Goal: Task Accomplishment & Management: Manage account settings

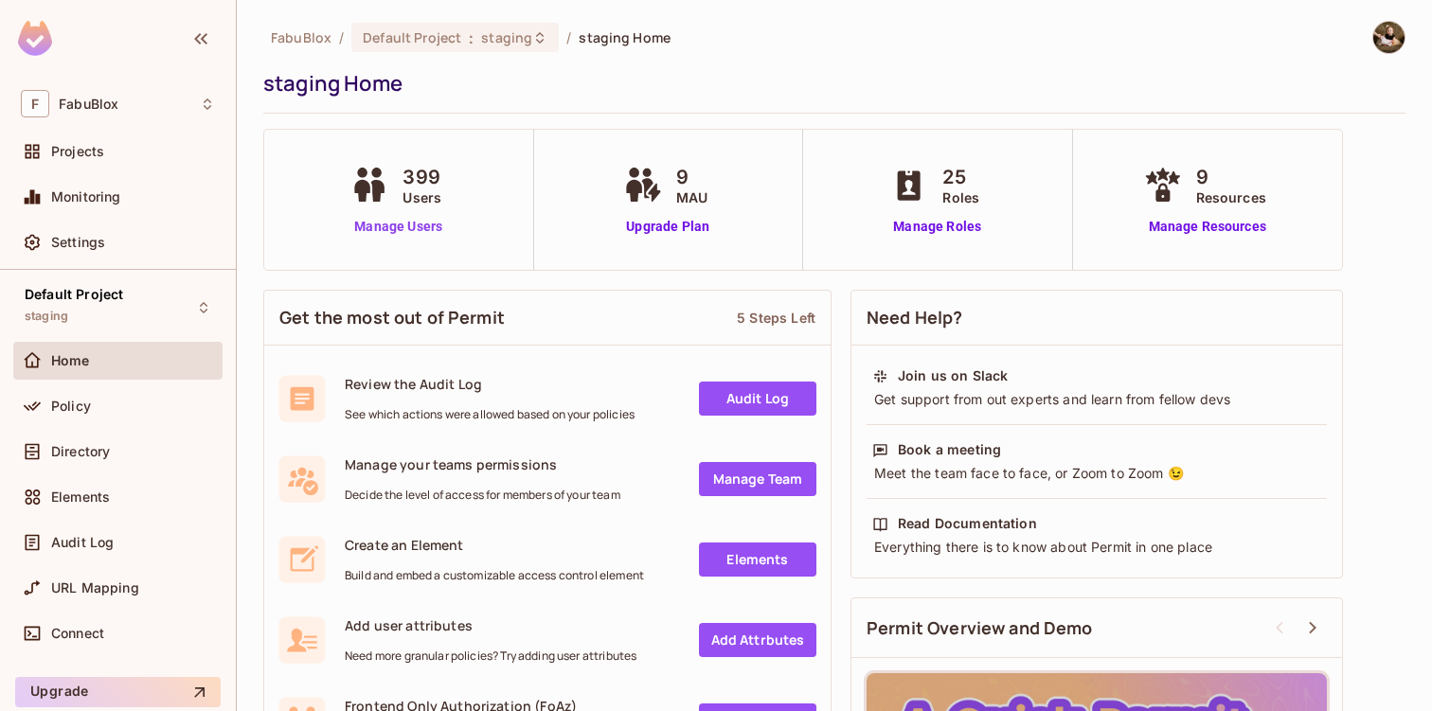
click at [429, 227] on link "Manage Users" at bounding box center [398, 227] width 105 height 20
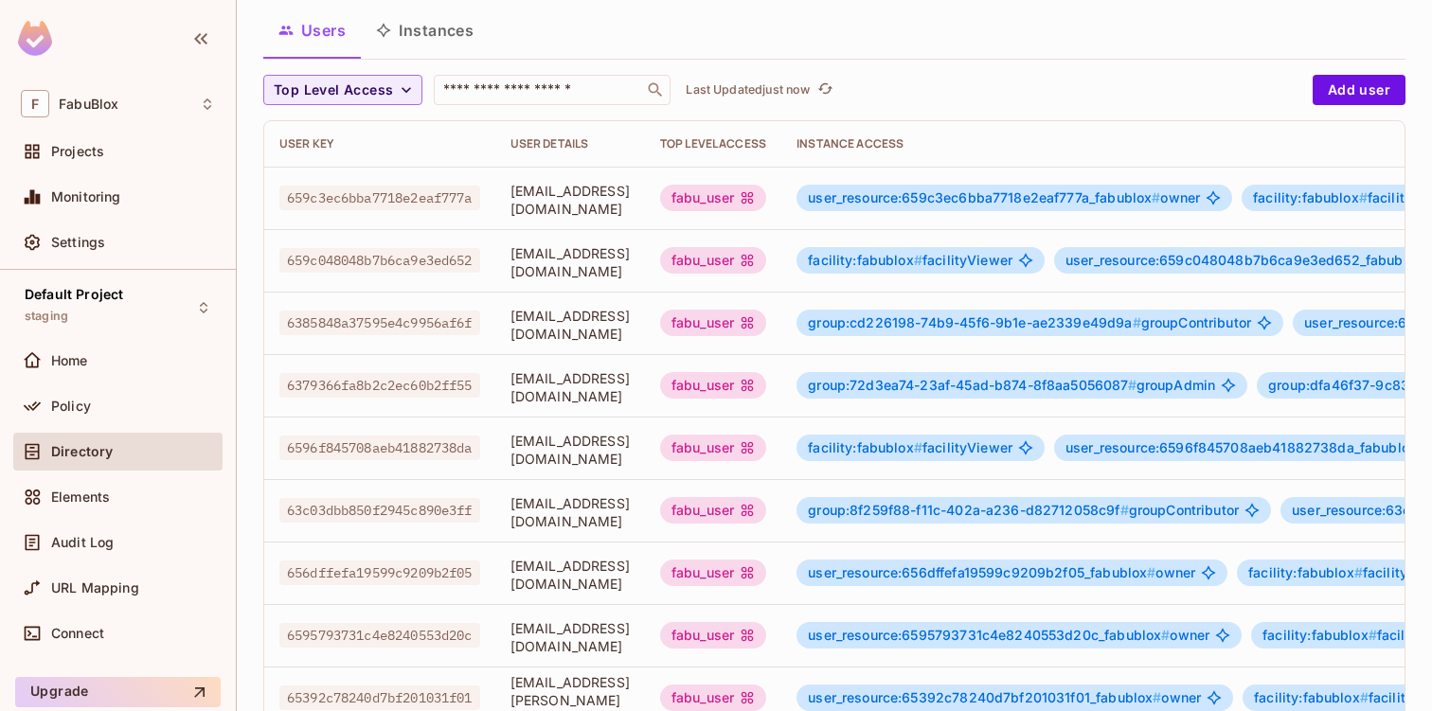
scroll to position [115, 0]
click at [1071, 198] on span "user_resource:659c3ec6bba7718e2eaf777a_fabublox #" at bounding box center [984, 196] width 352 height 16
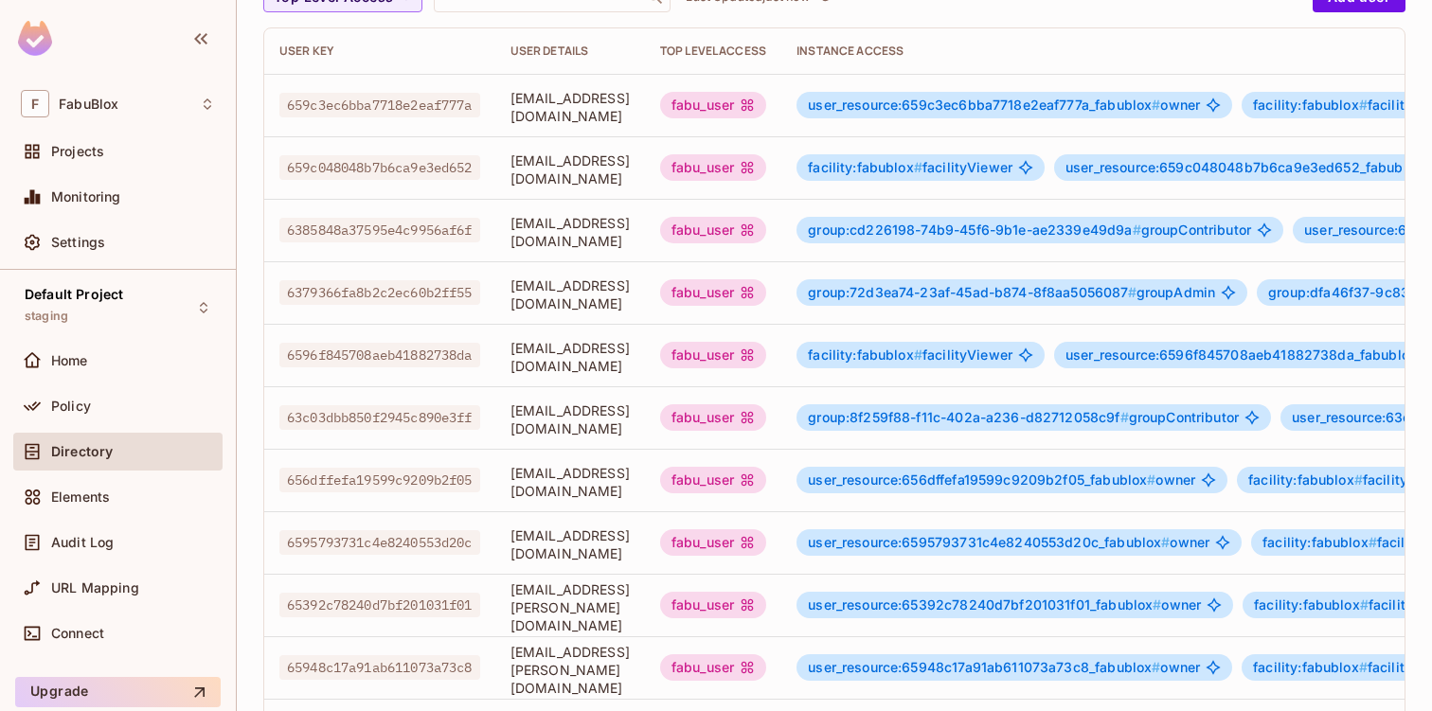
scroll to position [626, 0]
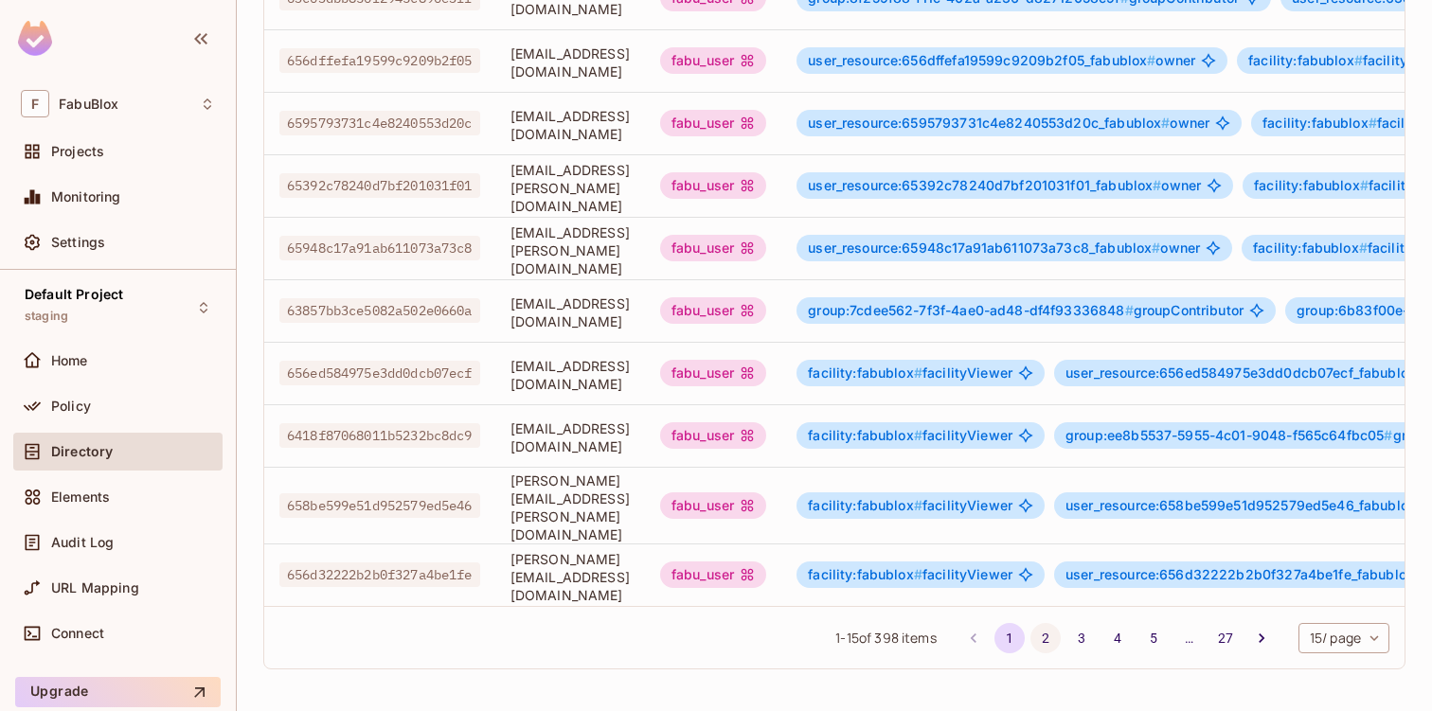
click at [1032, 632] on button "2" at bounding box center [1045, 638] width 30 height 30
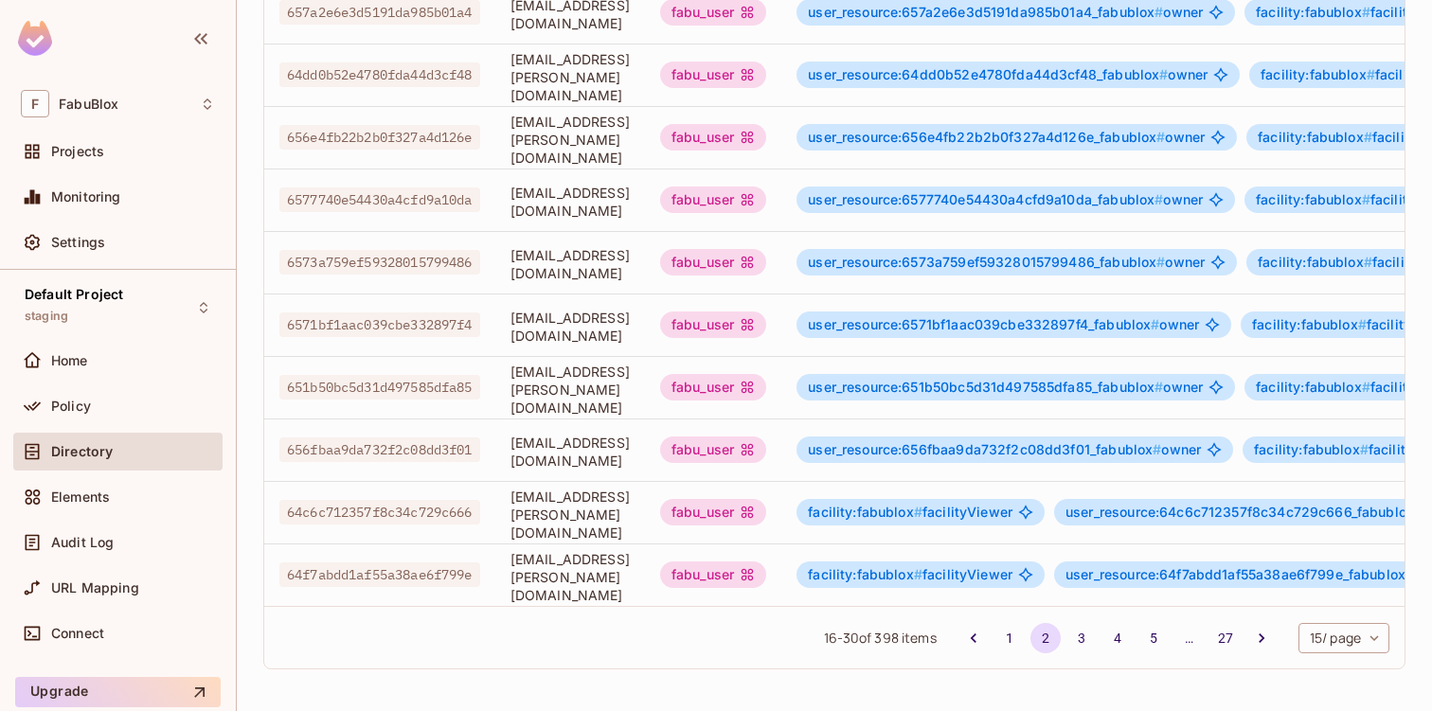
click at [418, 437] on span "656fbaa9da732f2c08dd3f01" at bounding box center [379, 449] width 201 height 25
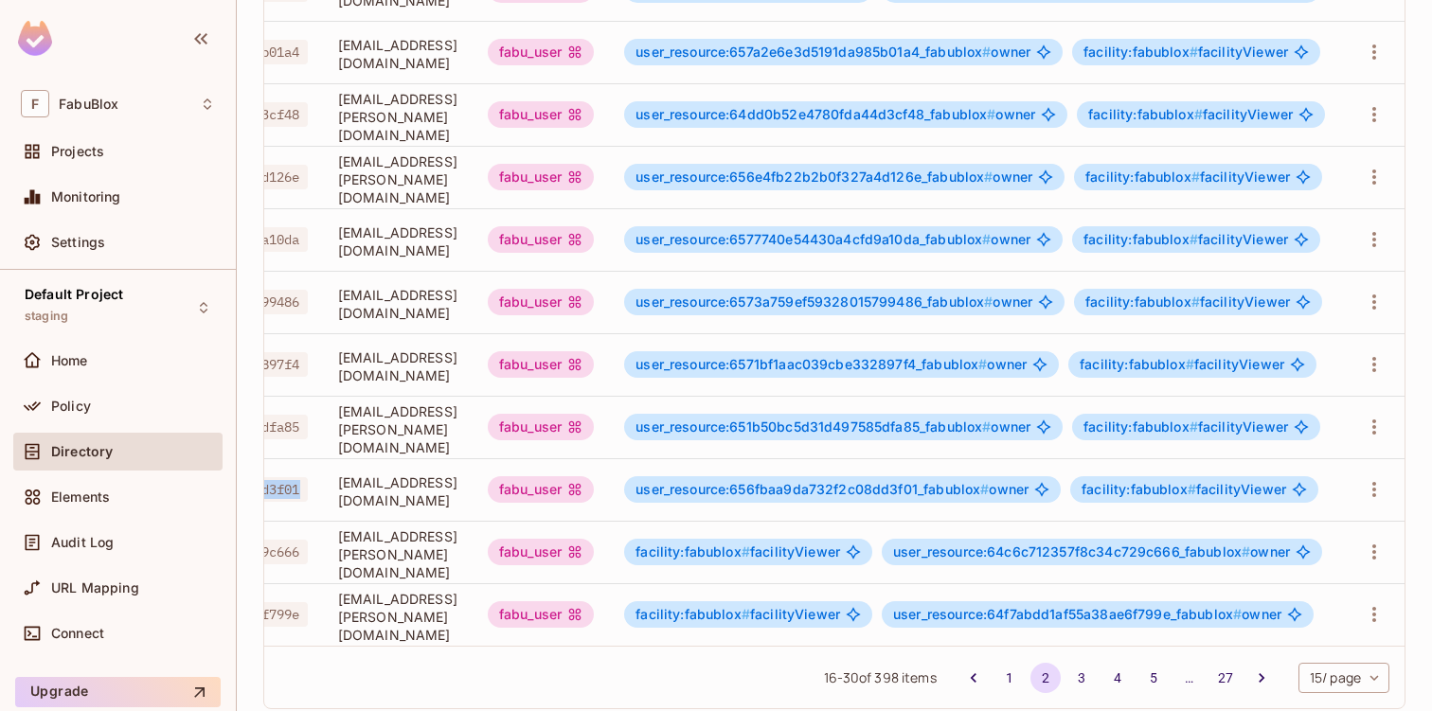
scroll to position [0, 283]
click at [1362, 611] on icon "button" at bounding box center [1373, 614] width 23 height 23
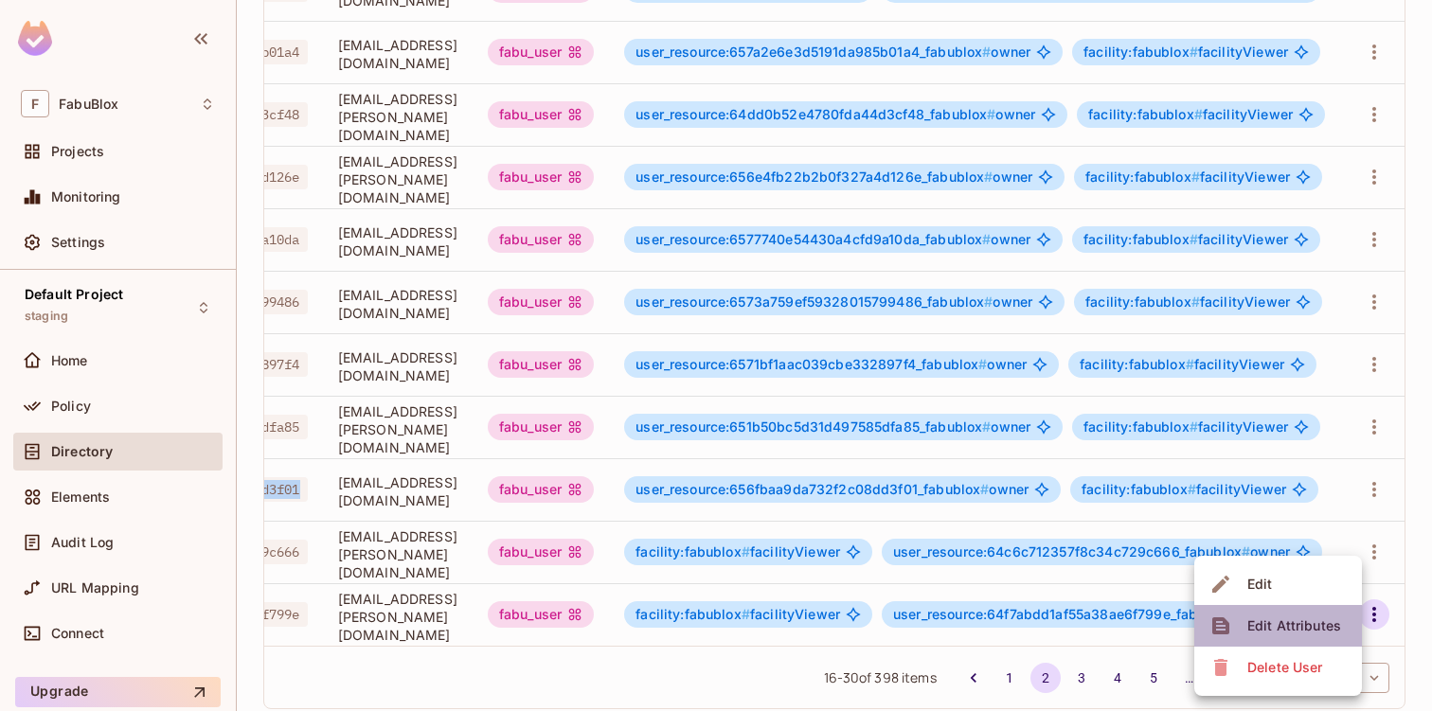
click at [1302, 614] on span "Edit Attributes" at bounding box center [1293, 626] width 105 height 30
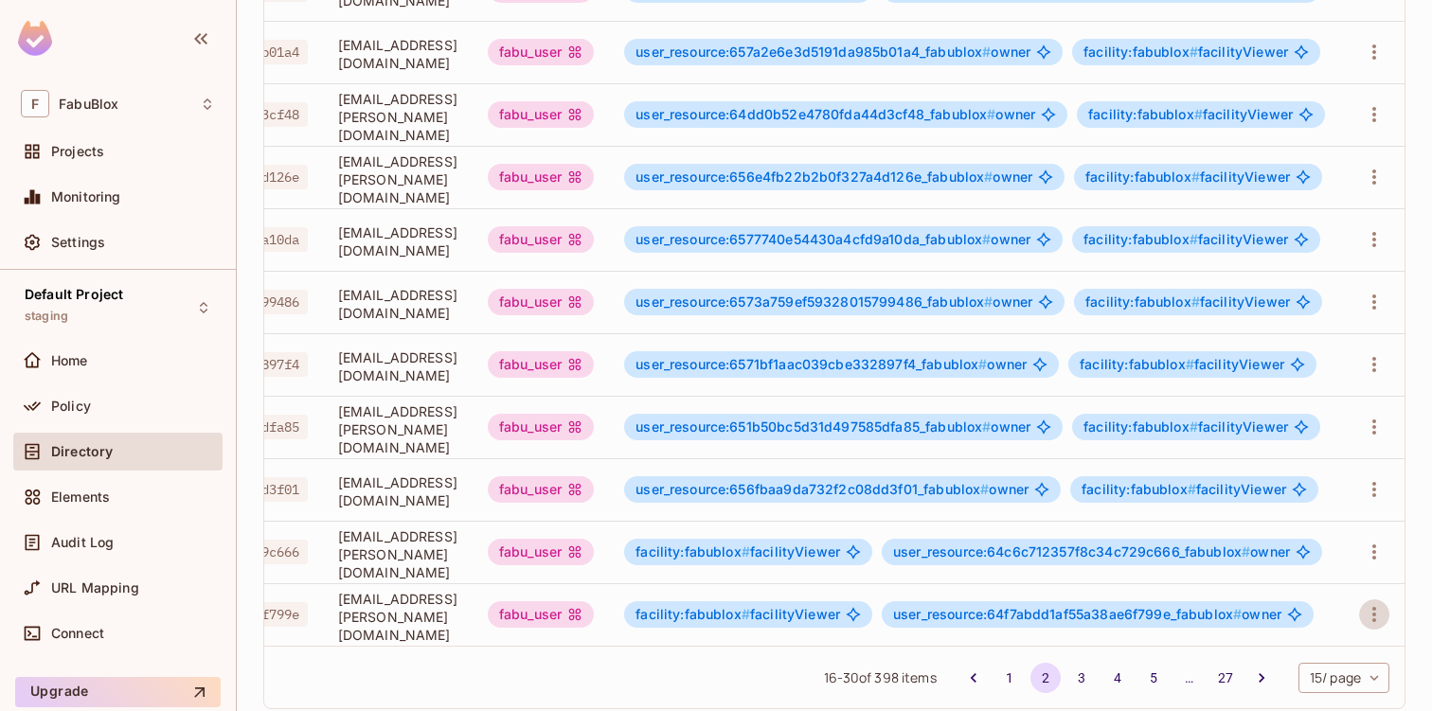
click at [1187, 617] on span "user_resource:64f7abdd1af55a38ae6f799e_fabublox #" at bounding box center [1067, 614] width 348 height 16
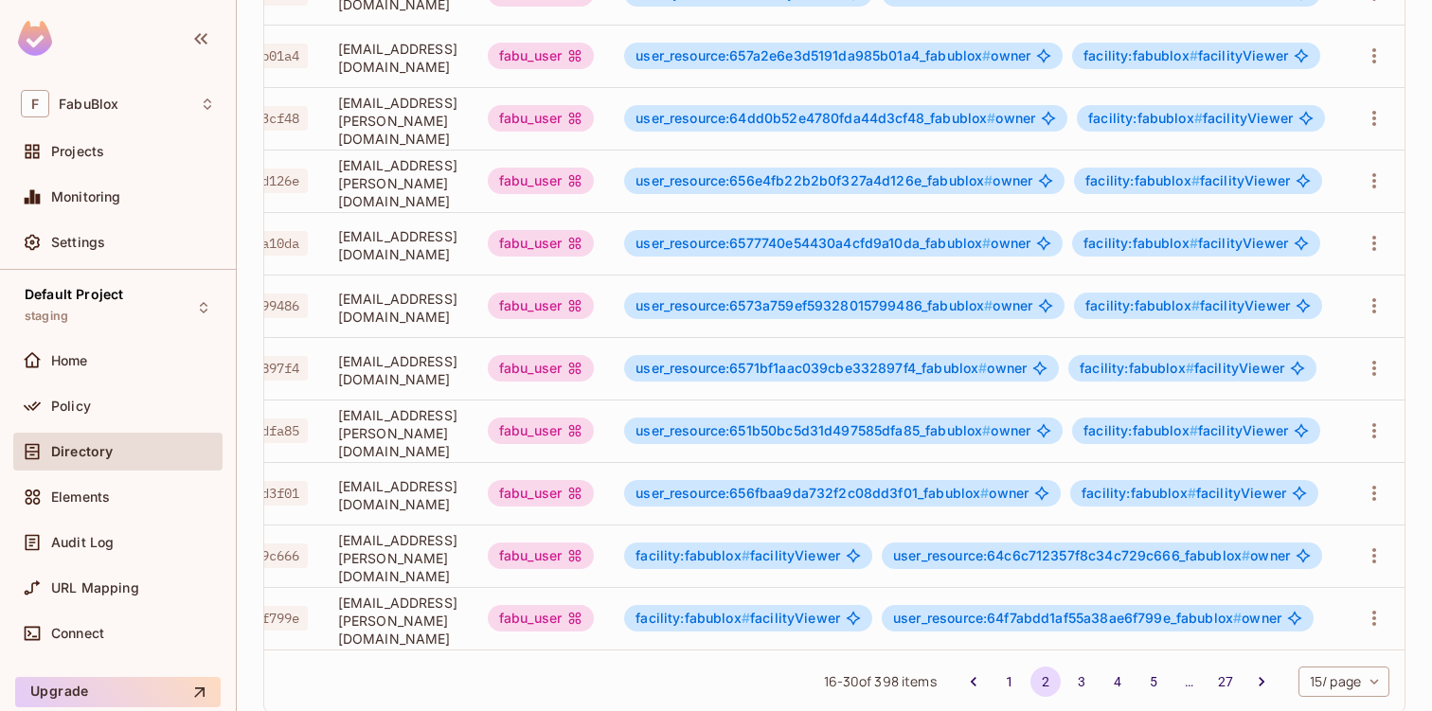
click at [128, 458] on div "Directory" at bounding box center [118, 451] width 194 height 23
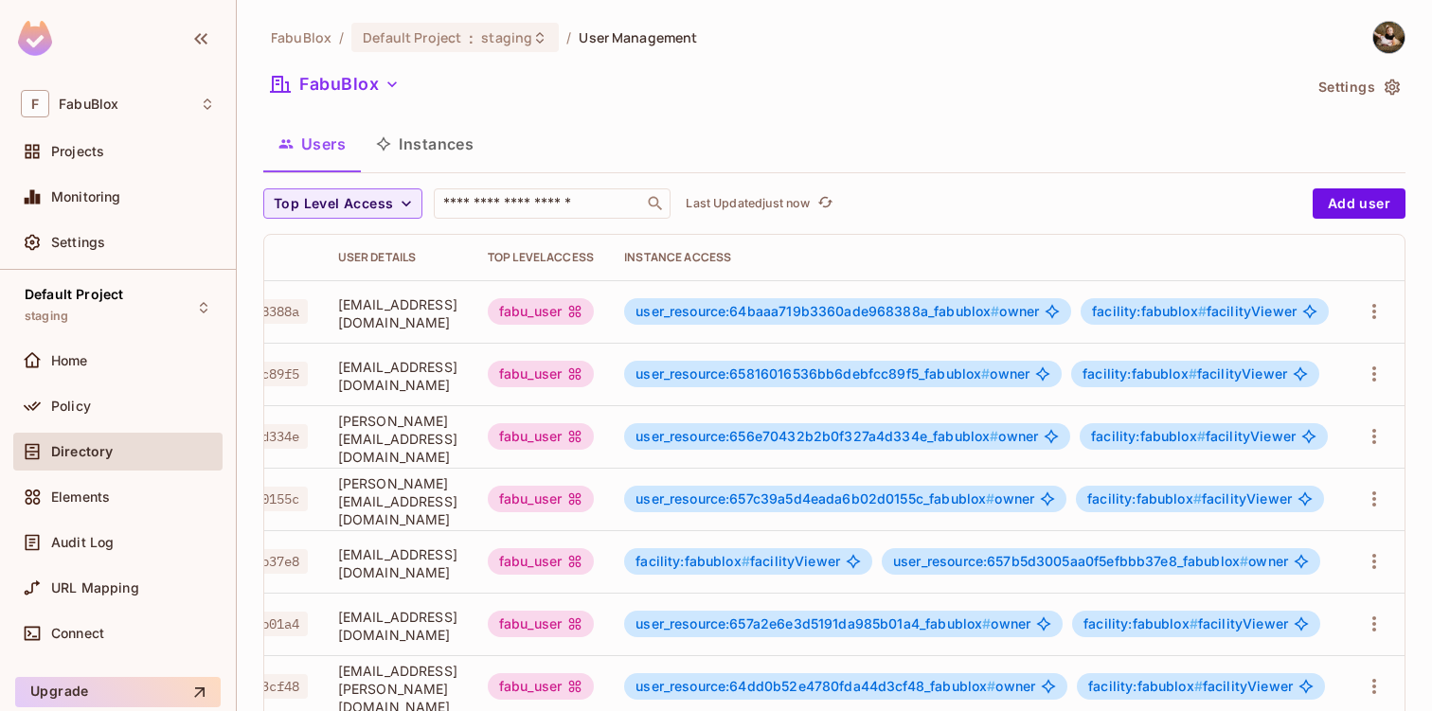
click at [407, 154] on button "Instances" at bounding box center [425, 143] width 128 height 47
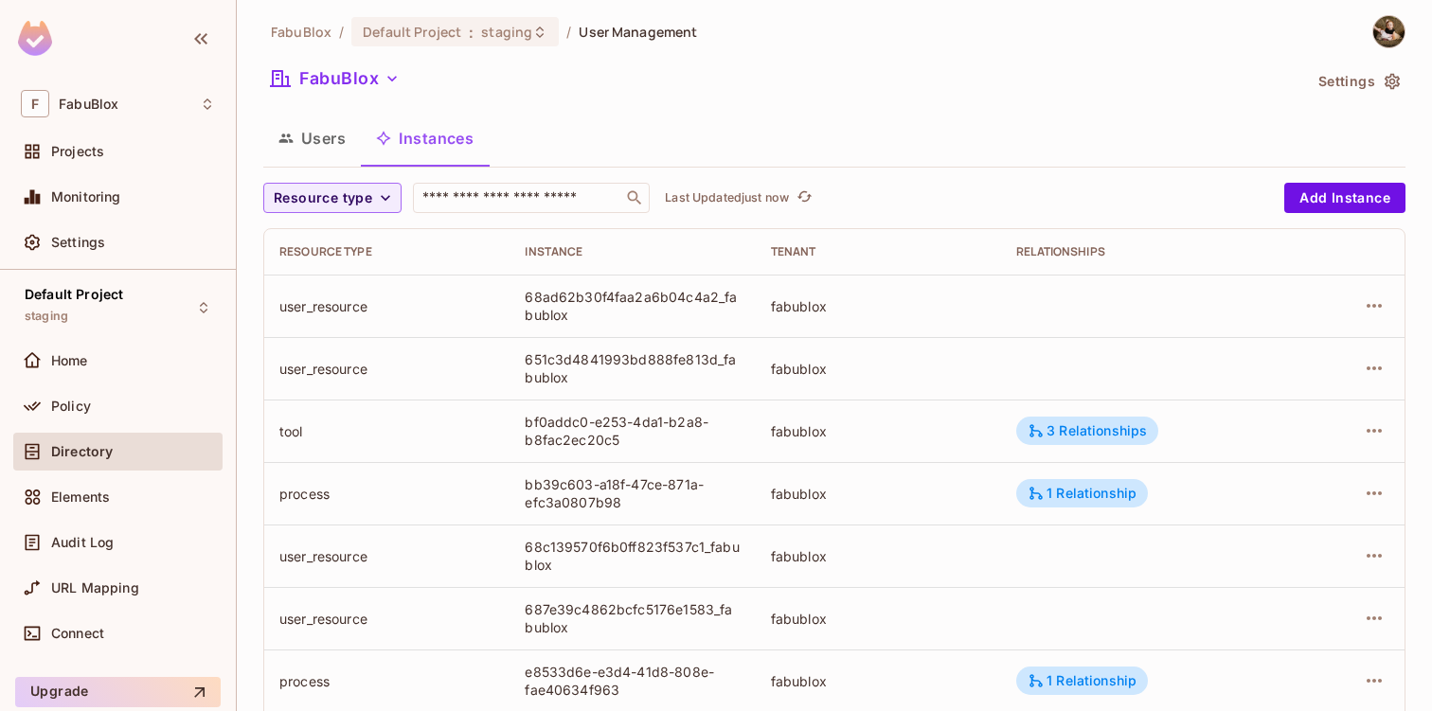
scroll to position [8, 0]
click at [1368, 297] on icon "button" at bounding box center [1373, 304] width 23 height 23
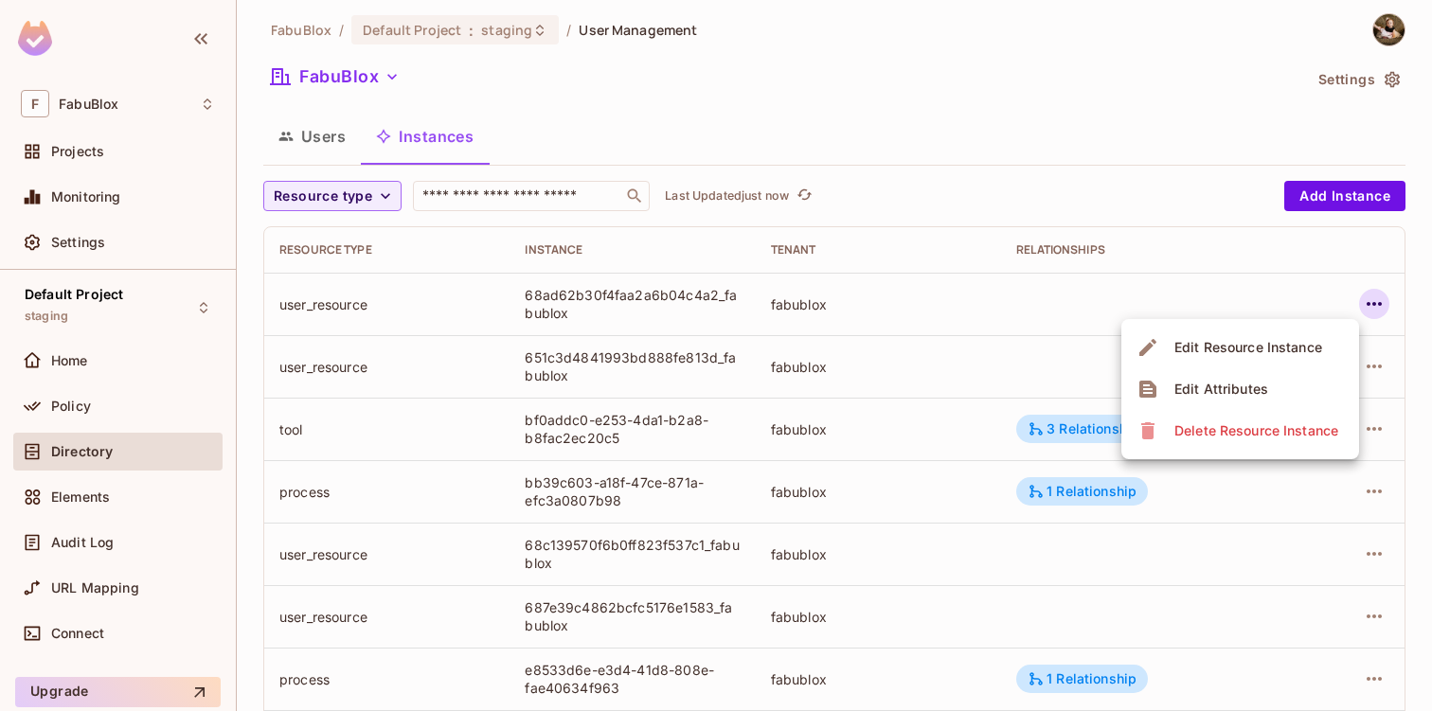
click at [1289, 380] on li "Edit Attributes" at bounding box center [1240, 389] width 238 height 42
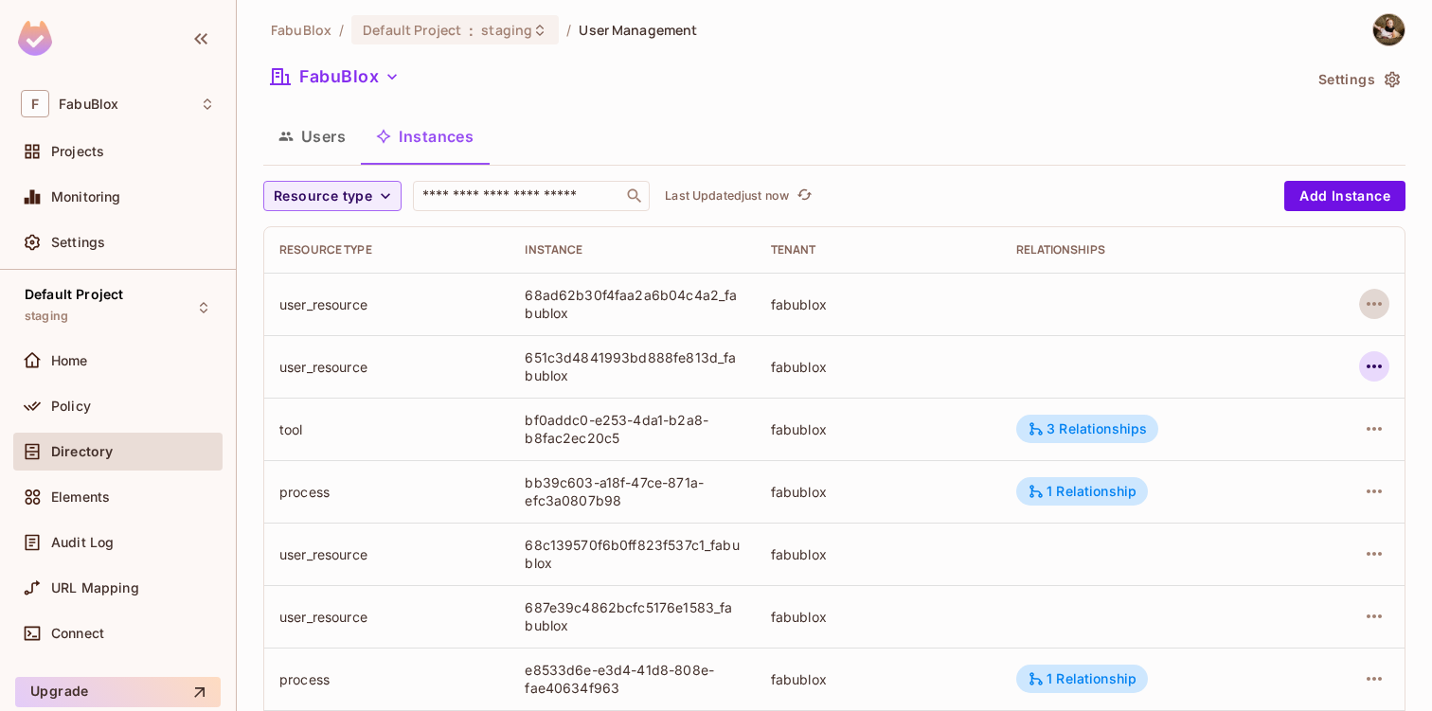
click at [1362, 356] on icon "button" at bounding box center [1373, 366] width 23 height 23
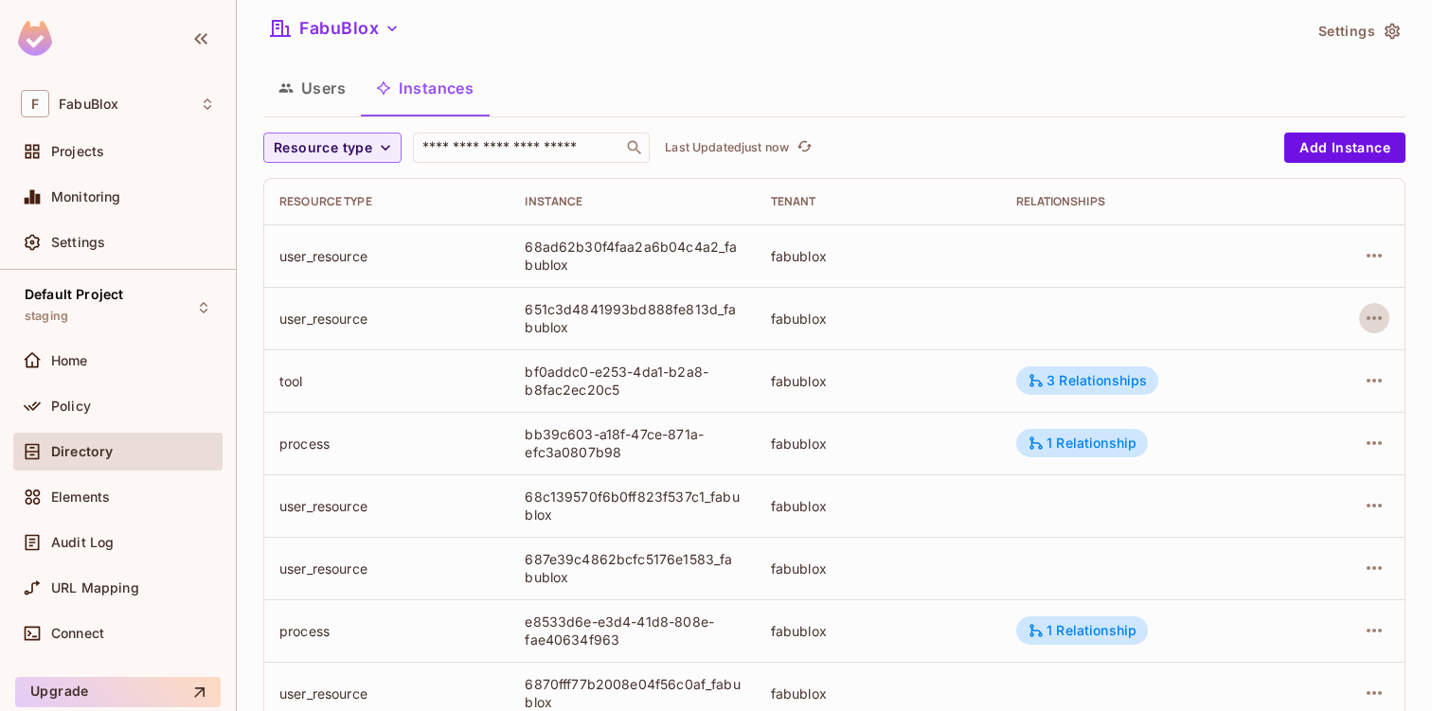
scroll to position [106, 0]
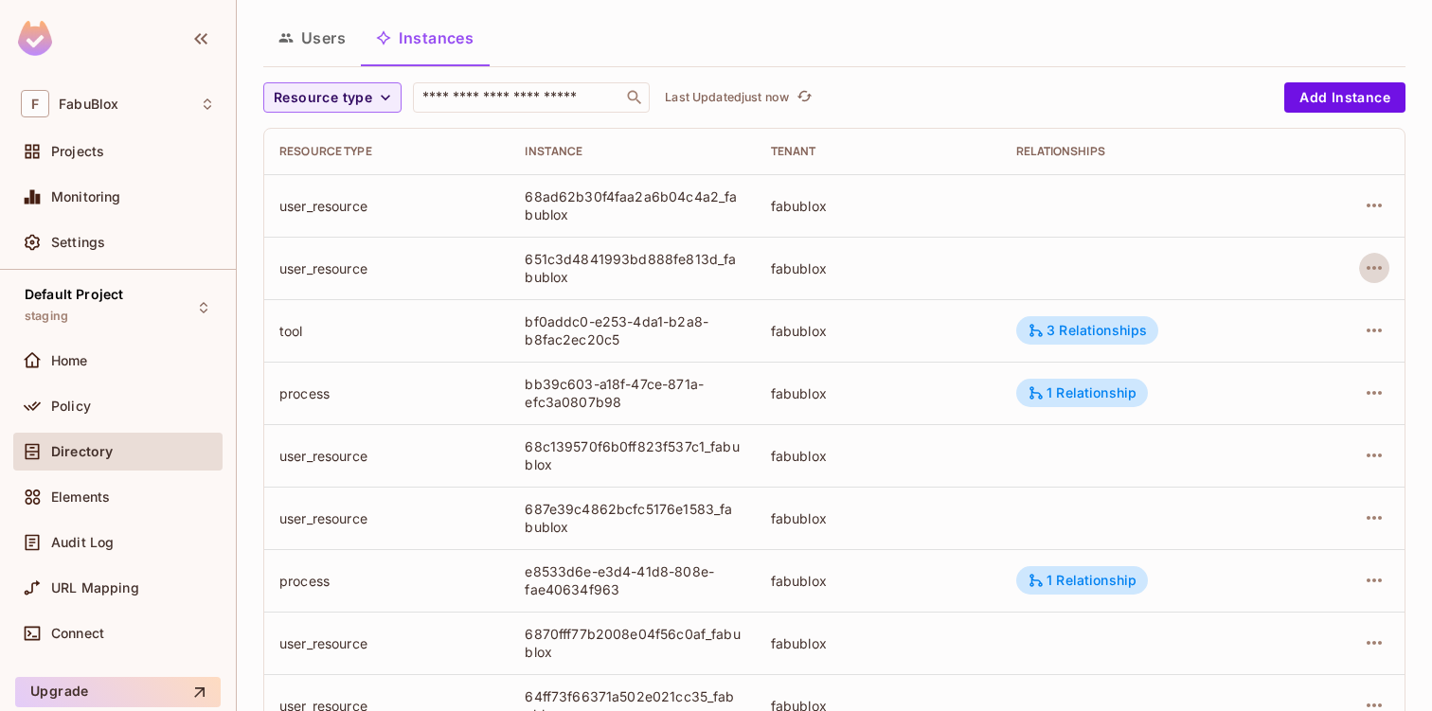
click at [1377, 377] on td at bounding box center [1351, 393] width 105 height 62
click at [1366, 386] on icon "button" at bounding box center [1373, 393] width 23 height 23
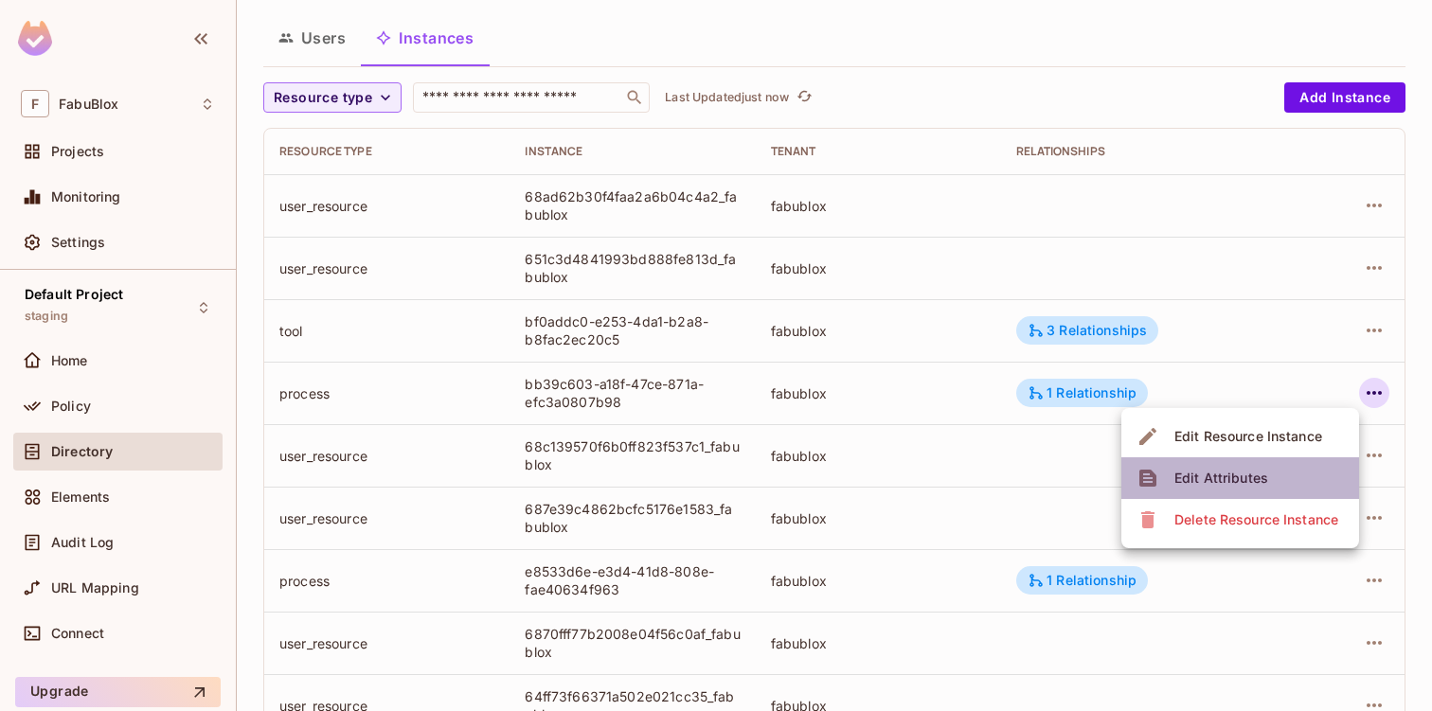
click at [1289, 478] on li "Edit Attributes" at bounding box center [1240, 478] width 238 height 42
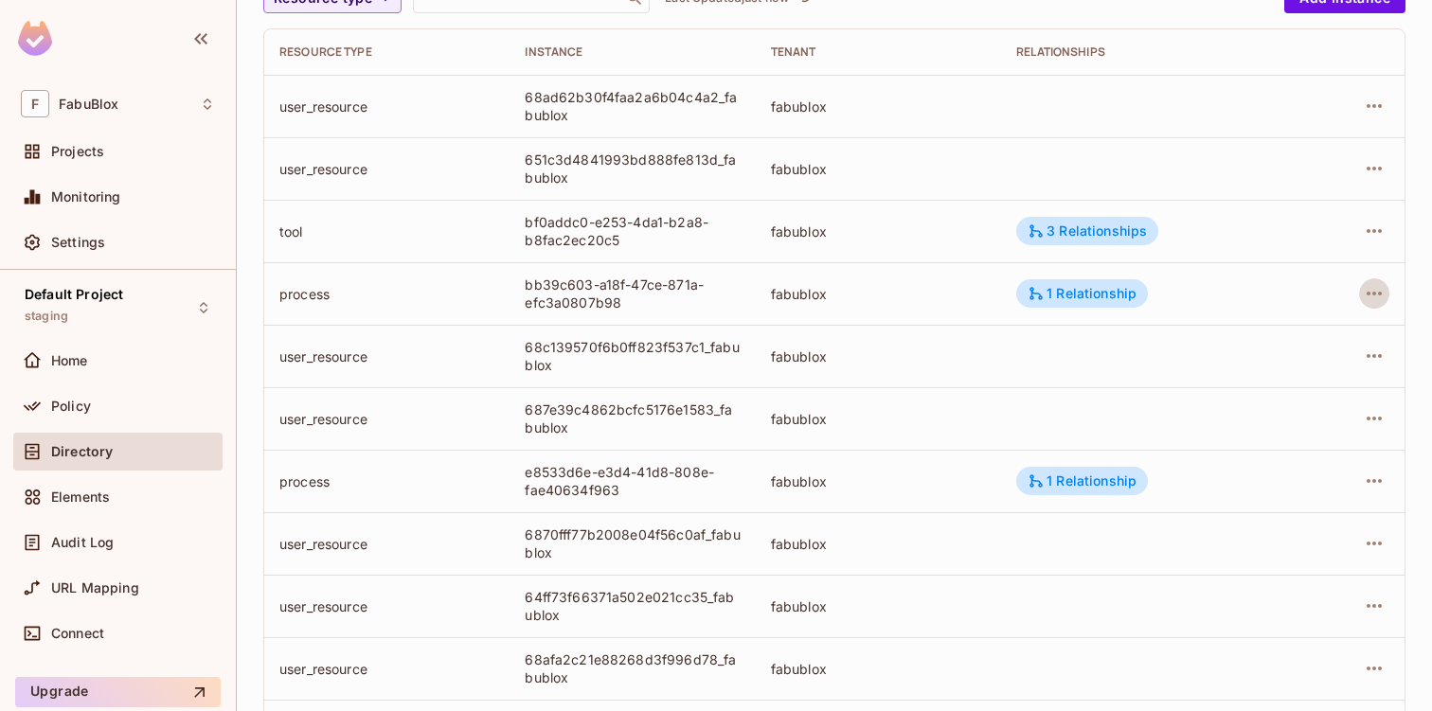
scroll to position [379, 0]
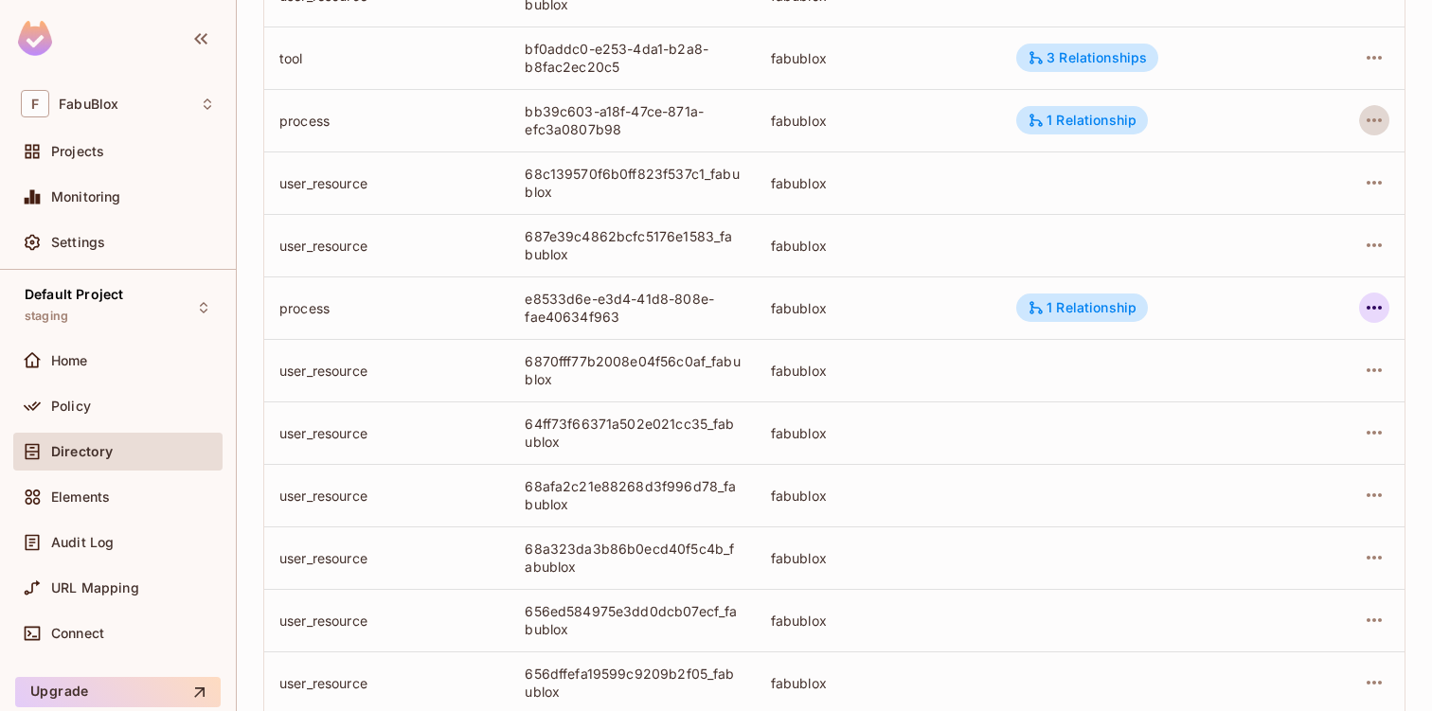
click at [1362, 302] on icon "button" at bounding box center [1373, 307] width 23 height 23
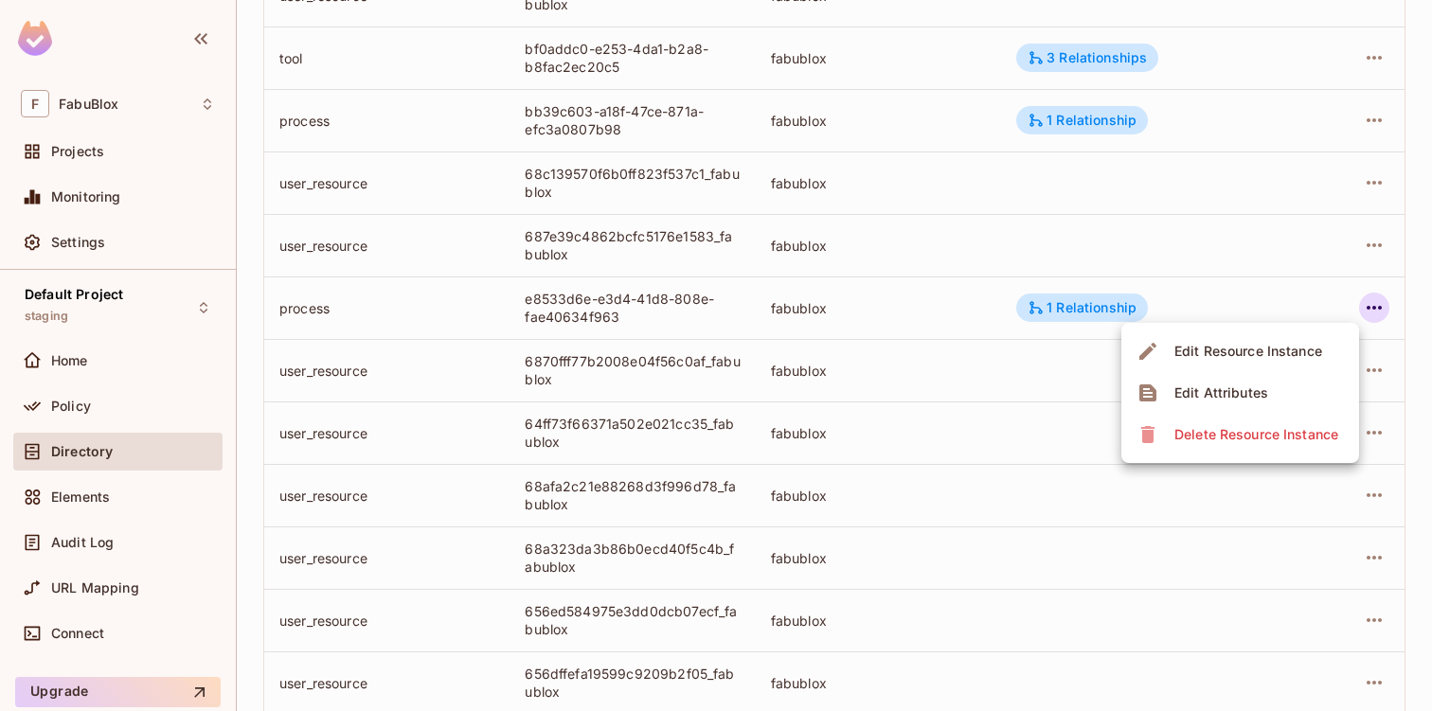
click at [1278, 378] on li "Edit Attributes" at bounding box center [1240, 393] width 238 height 42
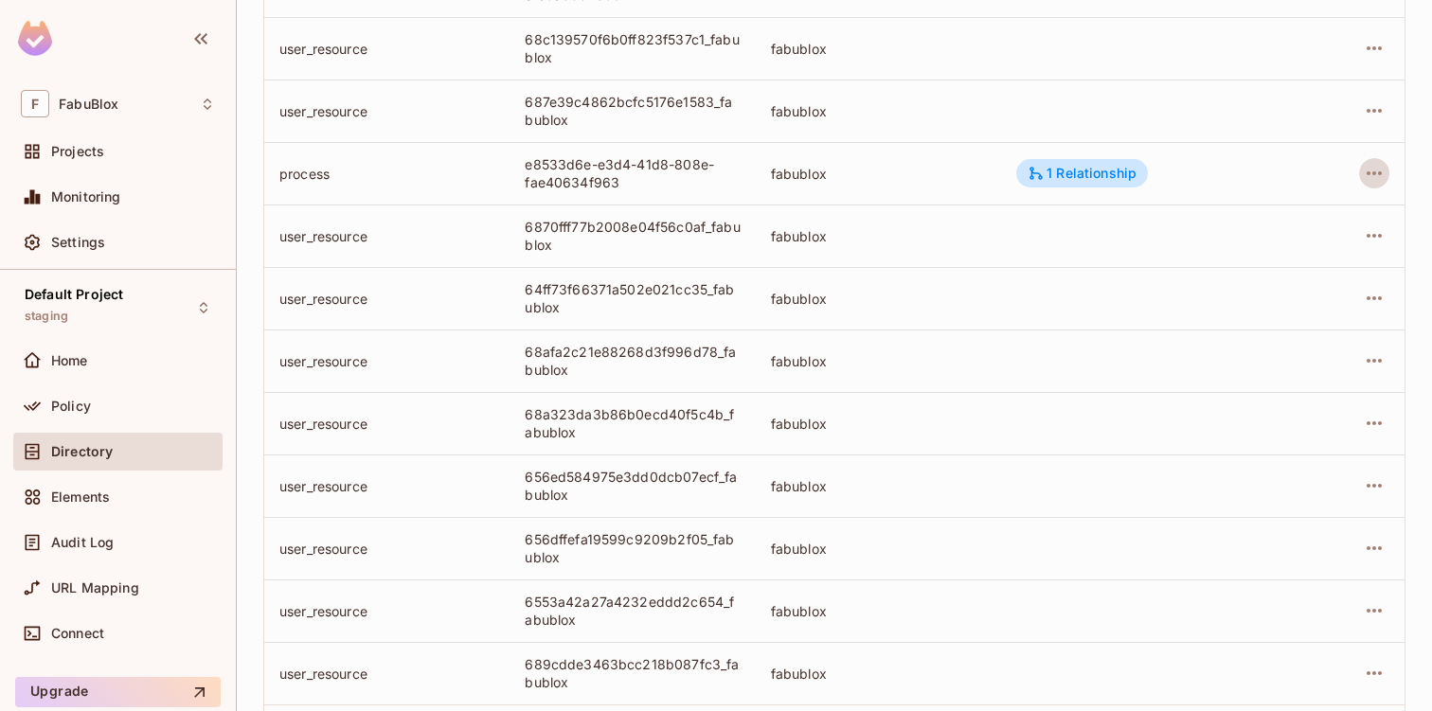
scroll to position [539, 0]
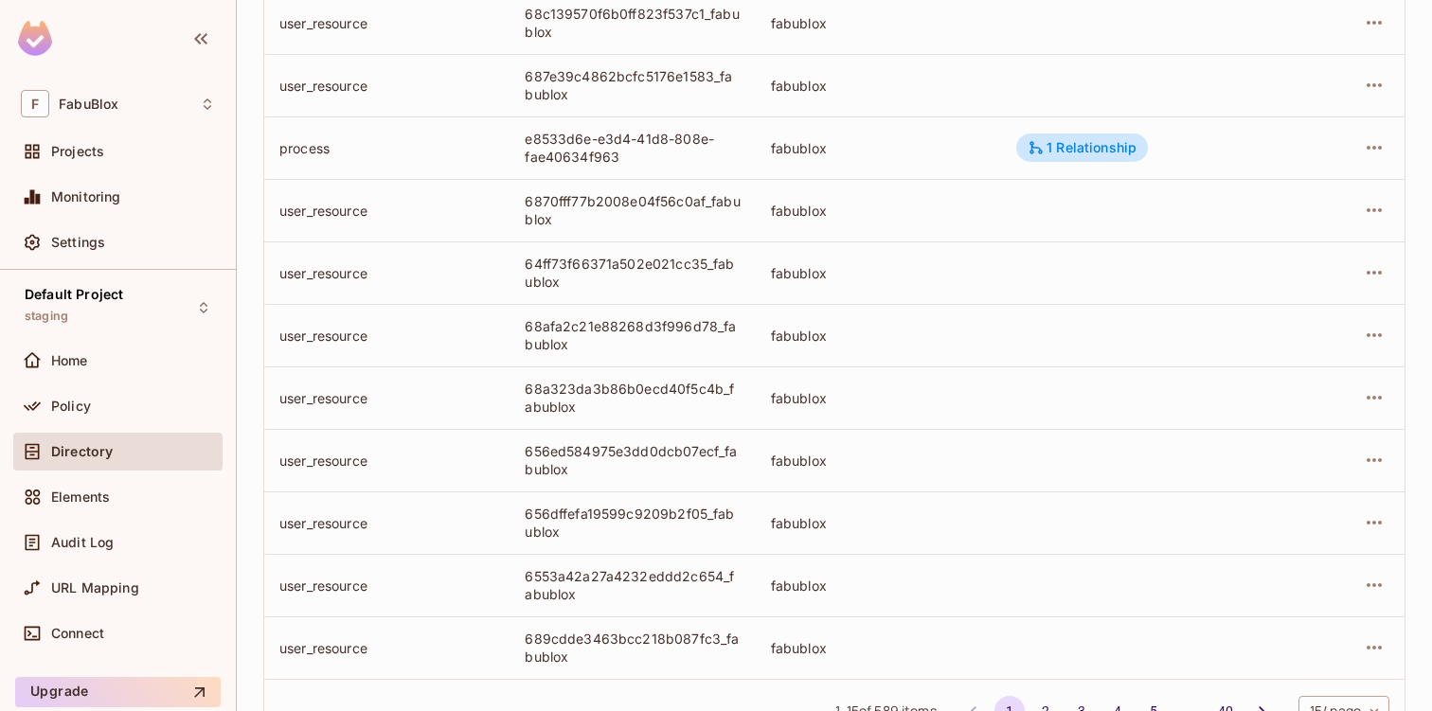
click at [1342, 465] on div at bounding box center [1351, 460] width 75 height 30
click at [1362, 465] on icon "button" at bounding box center [1373, 460] width 23 height 23
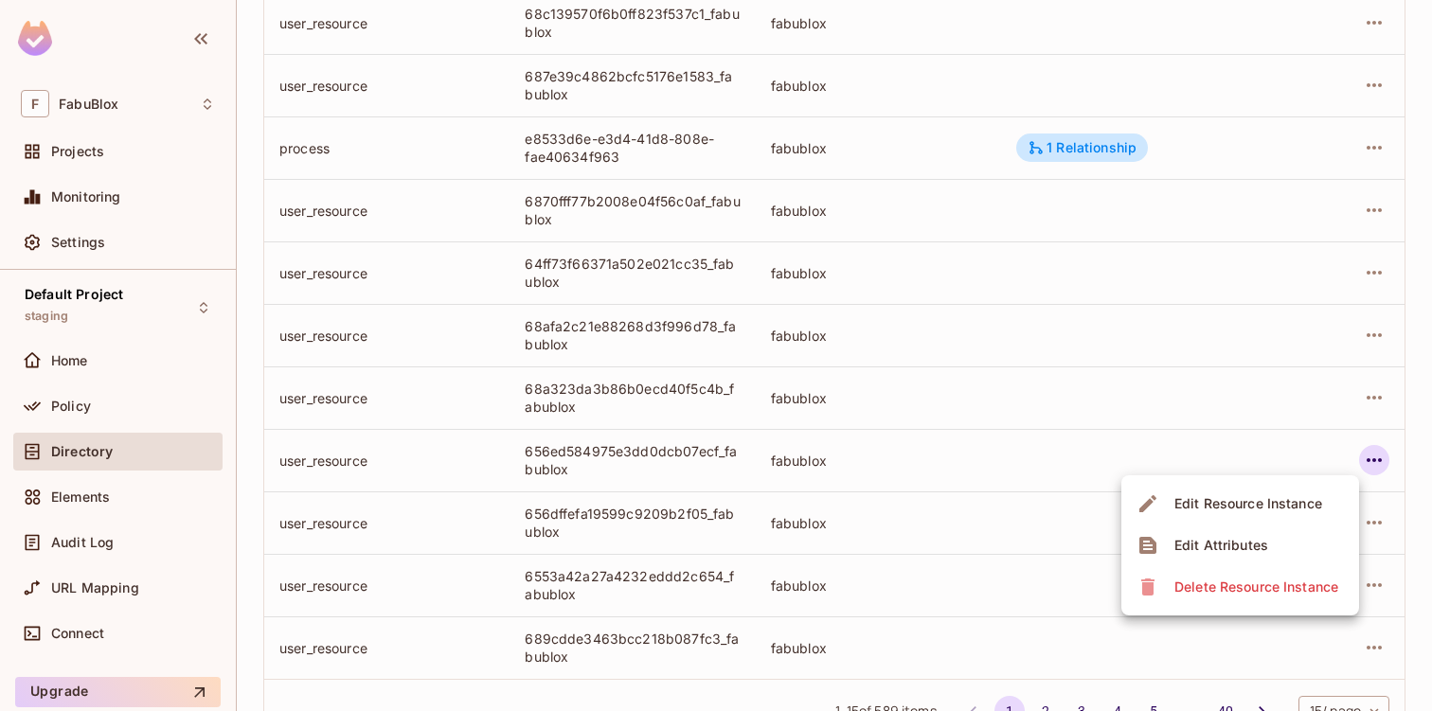
click at [1273, 538] on li "Edit Attributes" at bounding box center [1240, 546] width 238 height 42
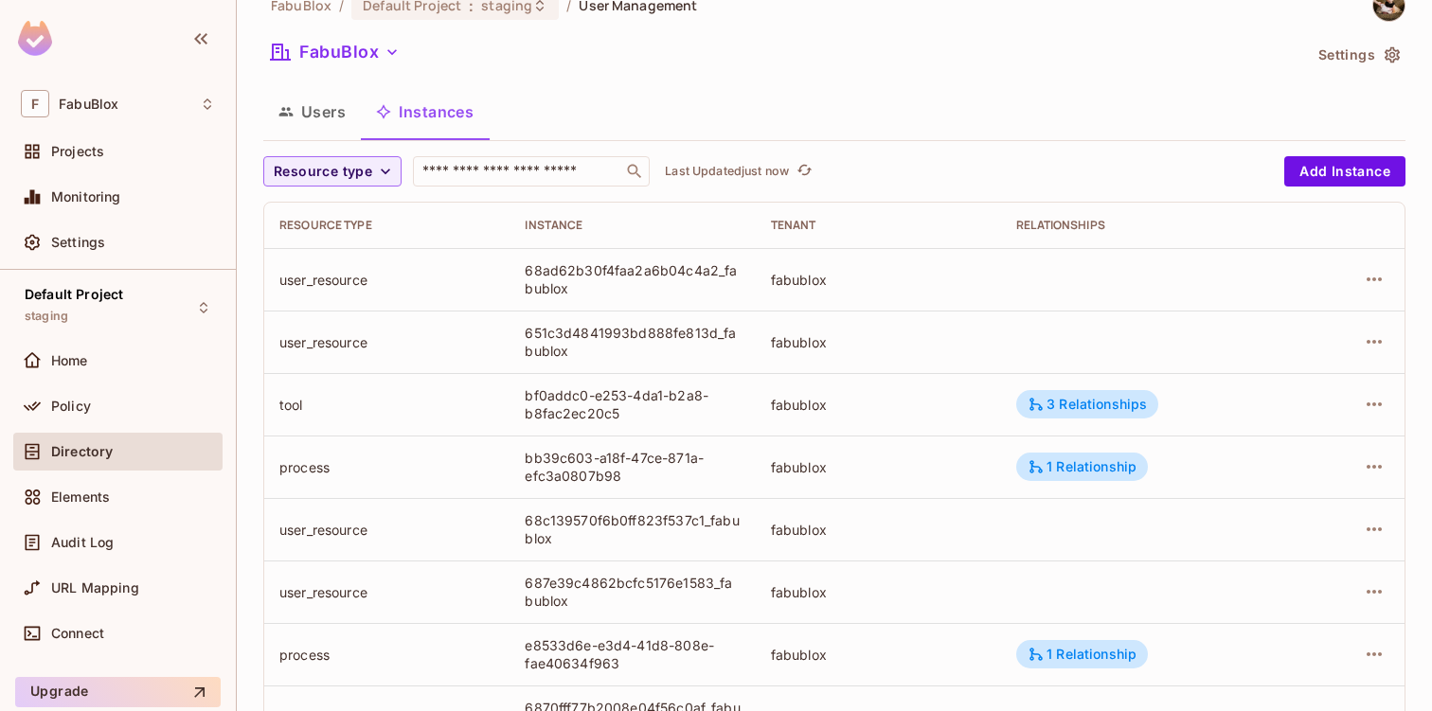
scroll to position [34, 0]
click at [614, 273] on div "68ad62b30f4faa2a6b04c4a2_fabublox" at bounding box center [632, 277] width 215 height 36
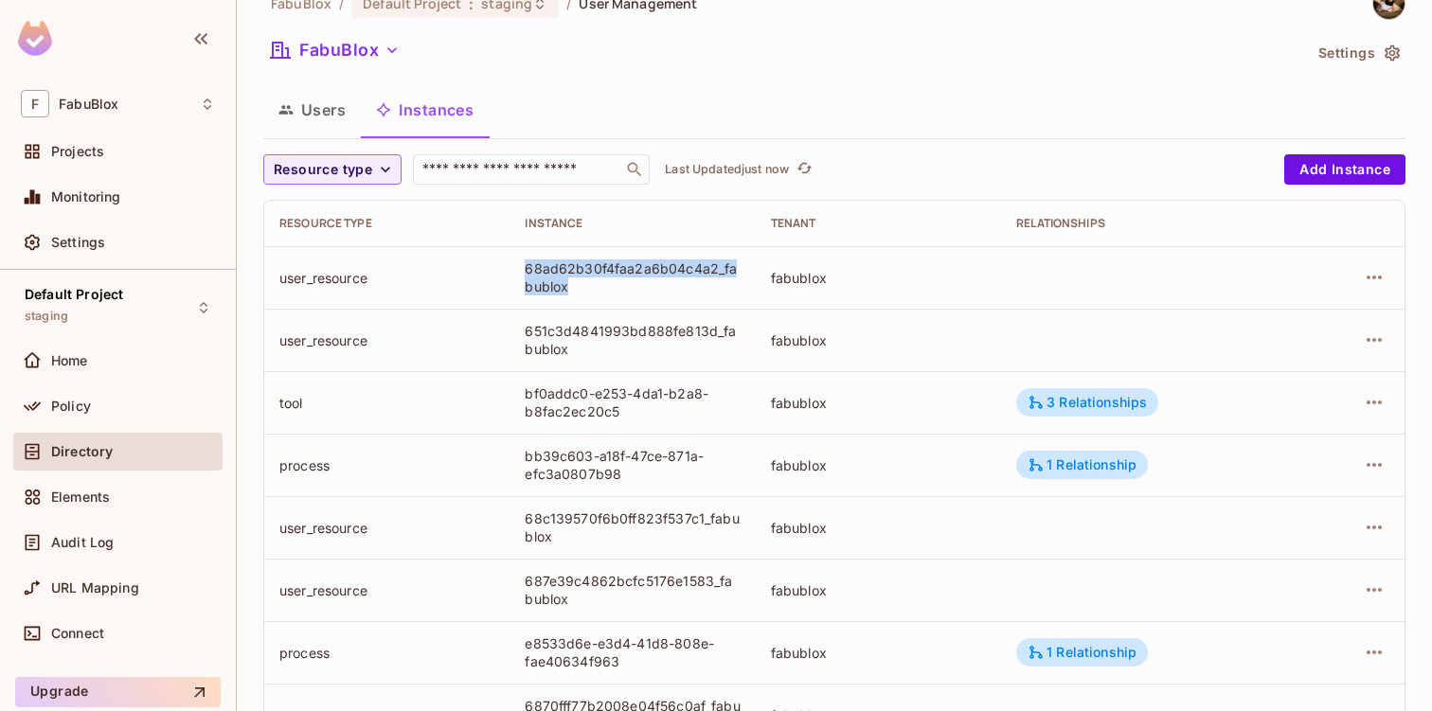
click at [614, 273] on div "68ad62b30f4faa2a6b04c4a2_fabublox" at bounding box center [632, 277] width 215 height 36
click at [711, 318] on td "651c3d4841993bd888fe813d_fabublox" at bounding box center [631, 340] width 245 height 62
click at [704, 323] on div "651c3d4841993bd888fe813d_fabublox" at bounding box center [632, 340] width 215 height 36
click at [678, 274] on div "68ad62b30f4faa2a6b04c4a2_fabublox" at bounding box center [632, 277] width 215 height 36
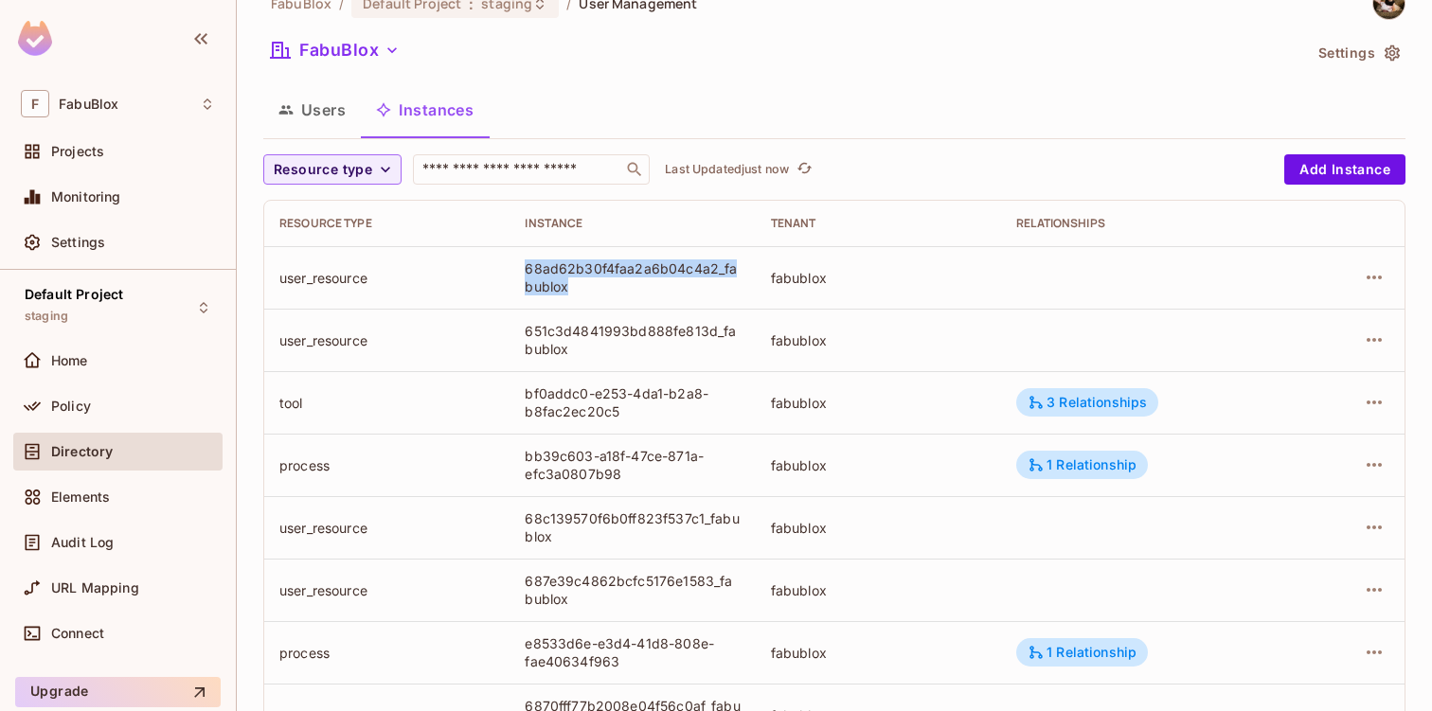
copy div "68ad62b30f4faa2a6b04c4a2_fabublox"
click at [706, 275] on div "68ad62b30f4faa2a6b04c4a2_fabublox" at bounding box center [632, 277] width 215 height 36
click at [1359, 289] on button "button" at bounding box center [1374, 277] width 30 height 30
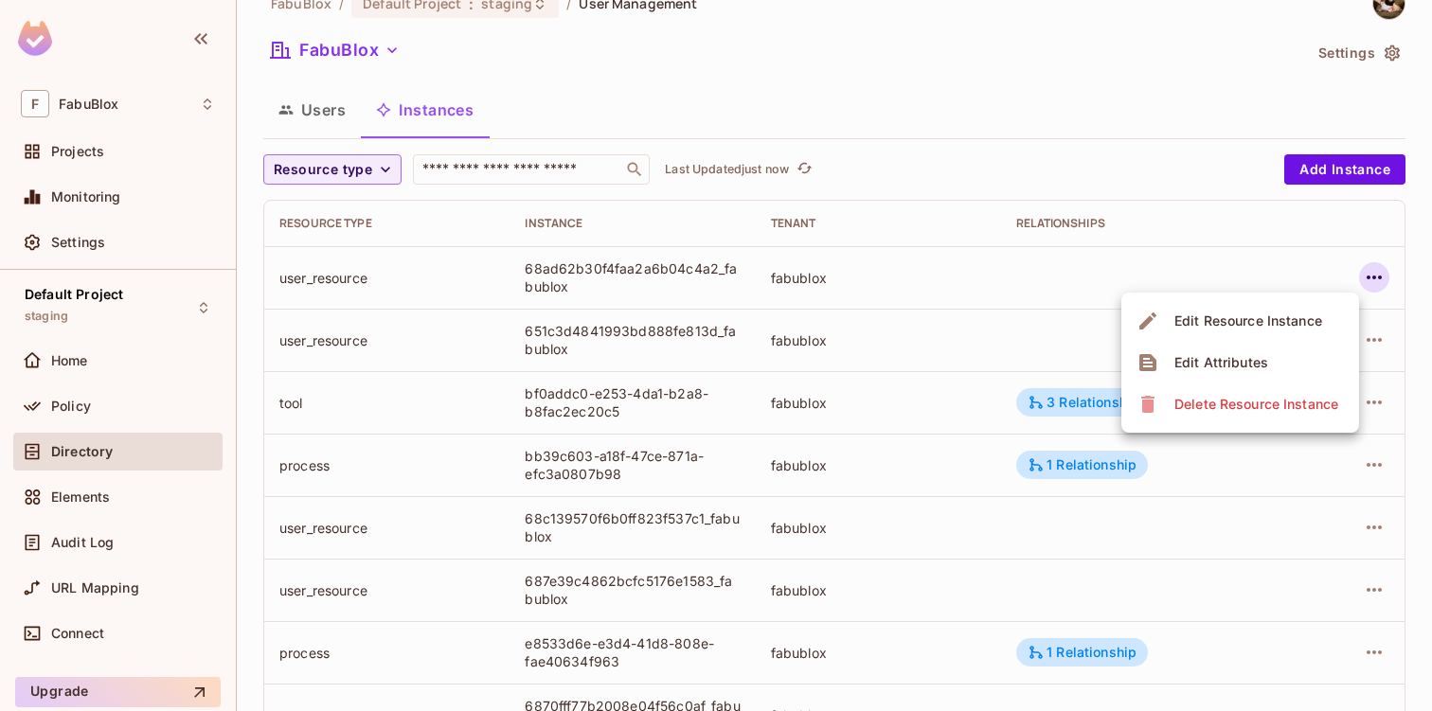
click at [1224, 283] on div at bounding box center [716, 355] width 1432 height 711
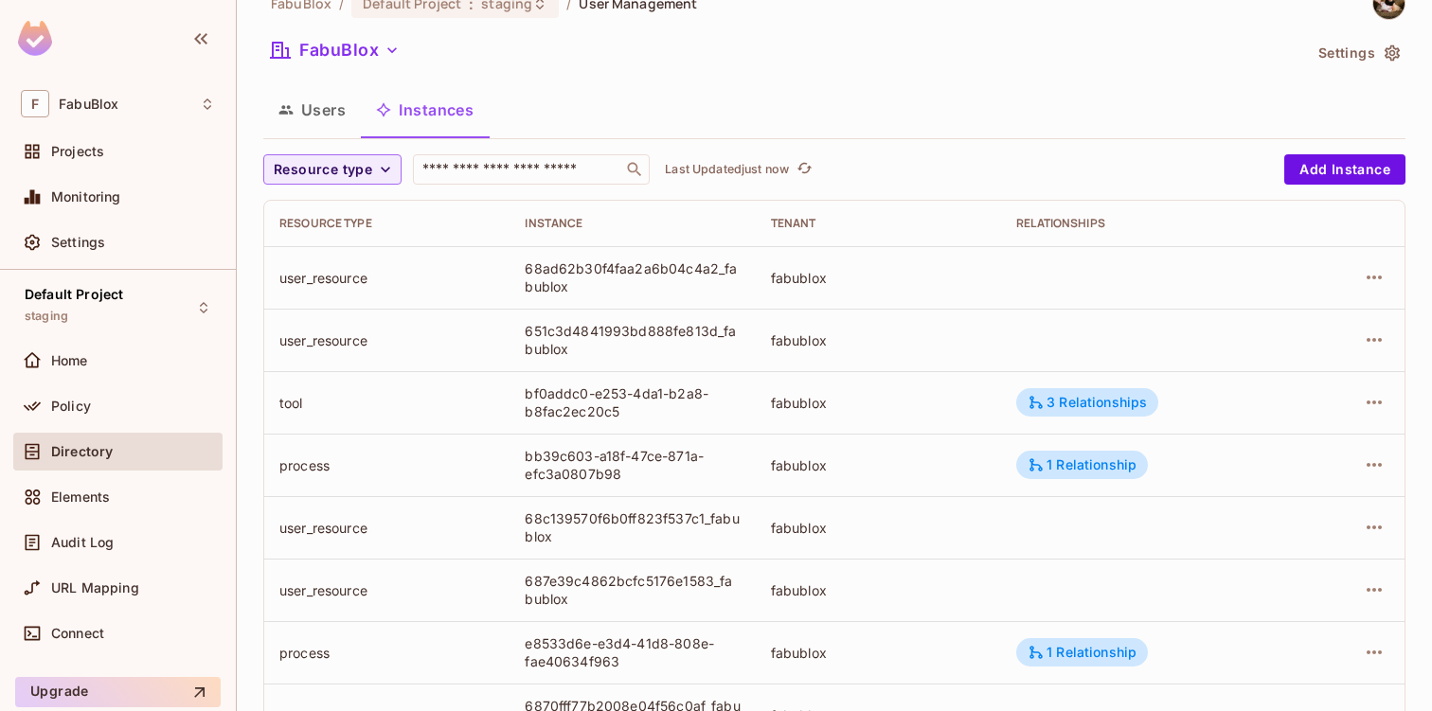
click at [316, 116] on button "Users" at bounding box center [312, 109] width 98 height 47
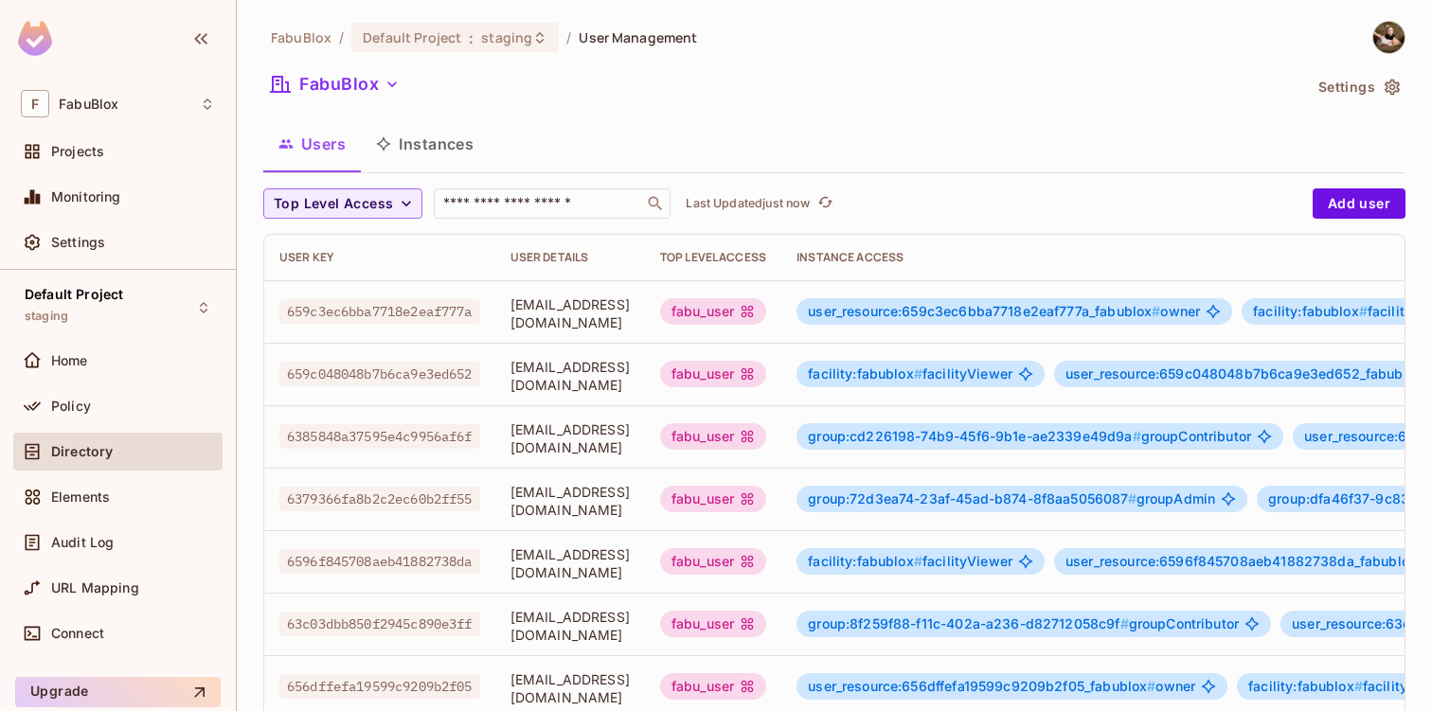
click at [457, 313] on span "659c3ec6bba7718e2eaf777a" at bounding box center [379, 311] width 201 height 25
copy span "659c3ec6bba7718e2eaf777a"
